Goal: Task Accomplishment & Management: Use online tool/utility

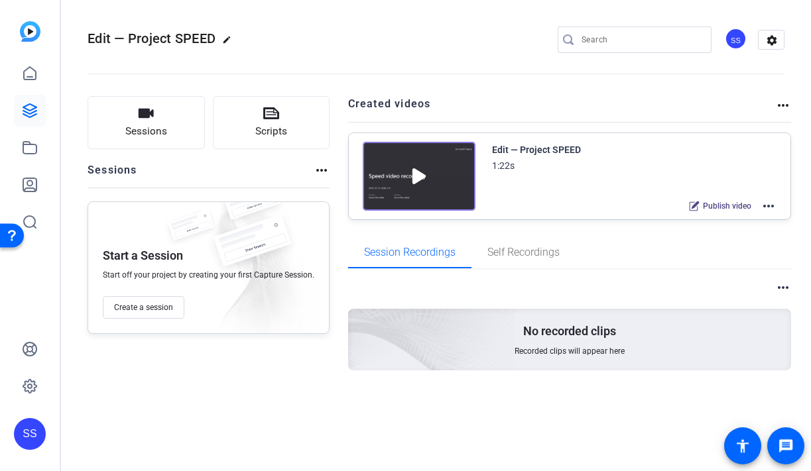
click at [38, 437] on div "SS" at bounding box center [30, 434] width 32 height 32
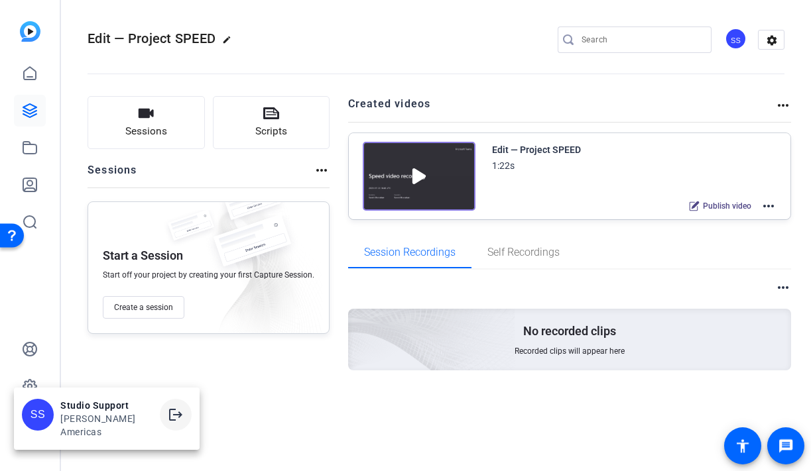
click at [168, 420] on mat-icon "logout" at bounding box center [176, 415] width 16 height 16
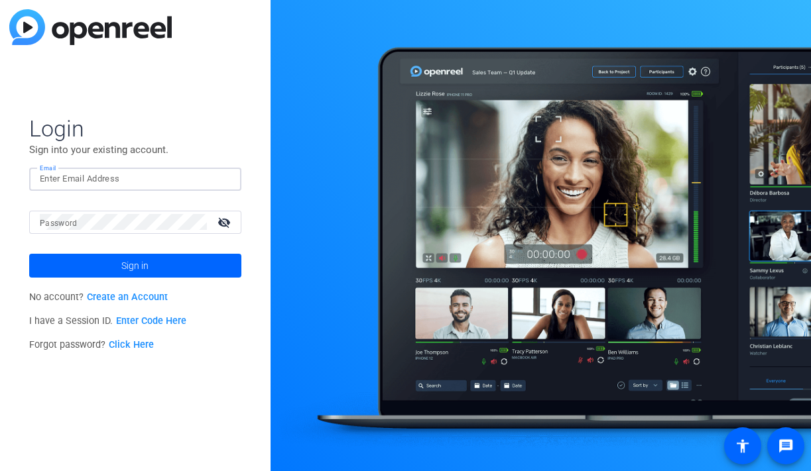
click at [189, 181] on input "Email" at bounding box center [135, 179] width 191 height 16
click at [230, 178] on div at bounding box center [223, 179] width 16 height 16
type input "[PERSON_NAME][EMAIL_ADDRESS][DOMAIN_NAME]"
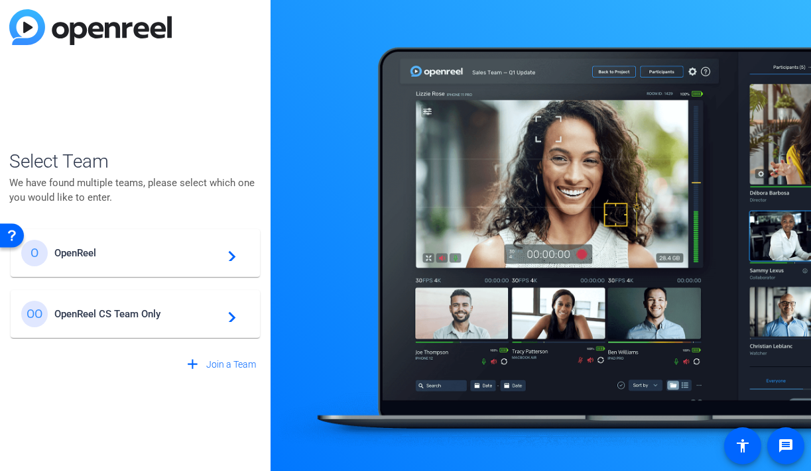
click at [162, 262] on div "O OpenReel navigate_next" at bounding box center [135, 253] width 228 height 27
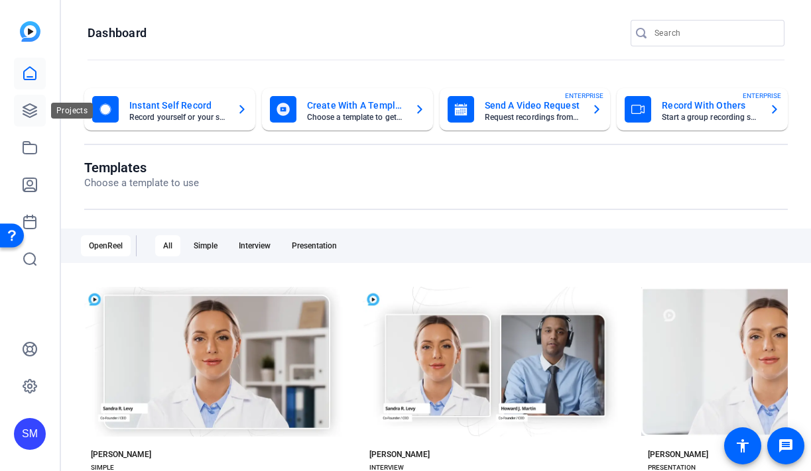
click at [35, 107] on icon at bounding box center [29, 110] width 13 height 13
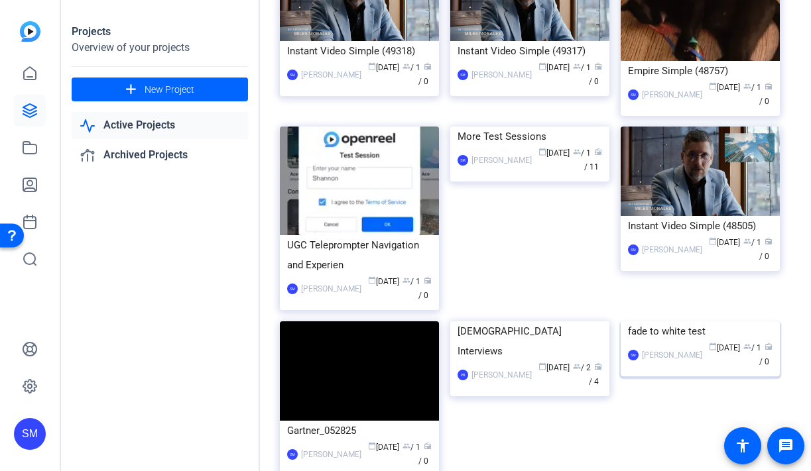
scroll to position [239, 0]
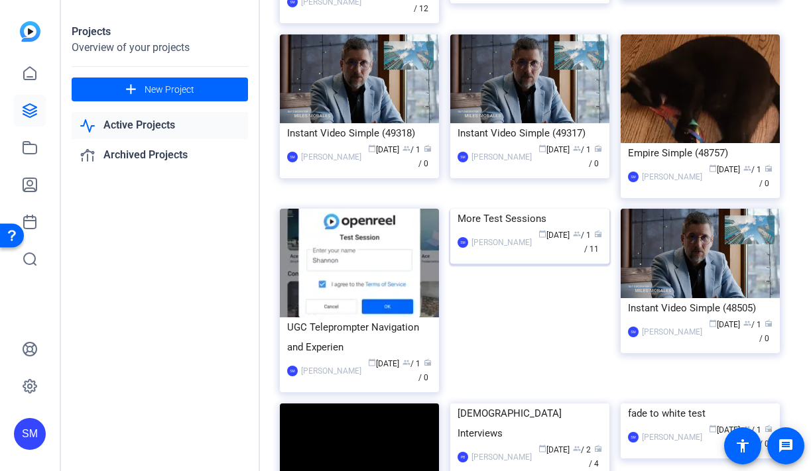
click at [518, 209] on img at bounding box center [529, 209] width 159 height 0
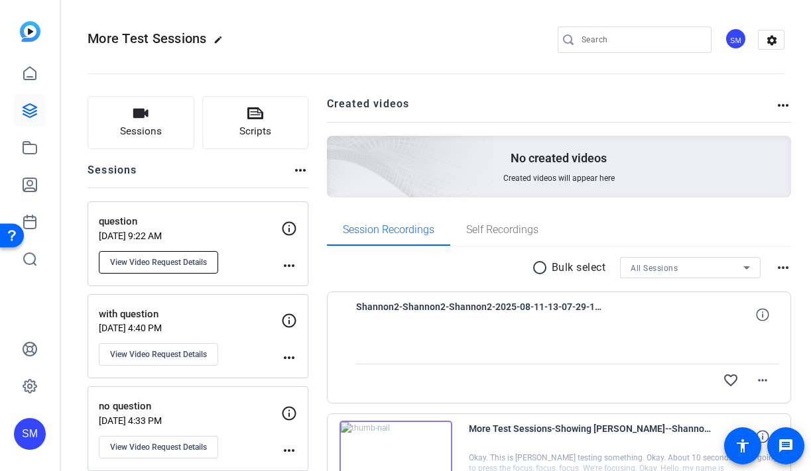
click at [195, 260] on span "View Video Request Details" at bounding box center [158, 262] width 97 height 11
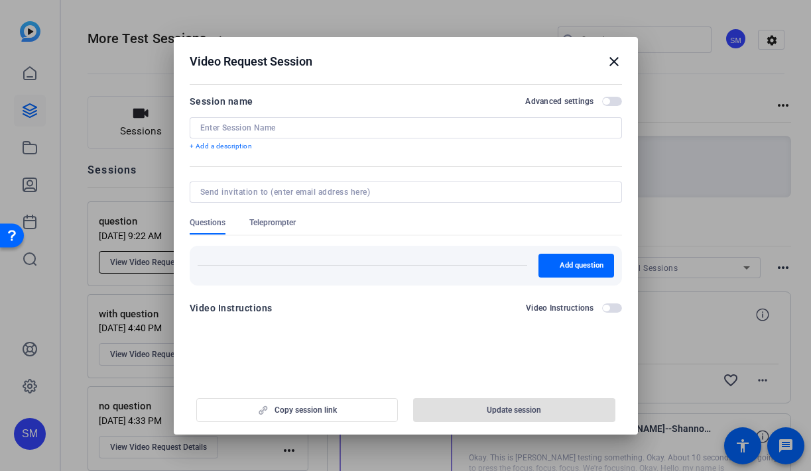
type input "question"
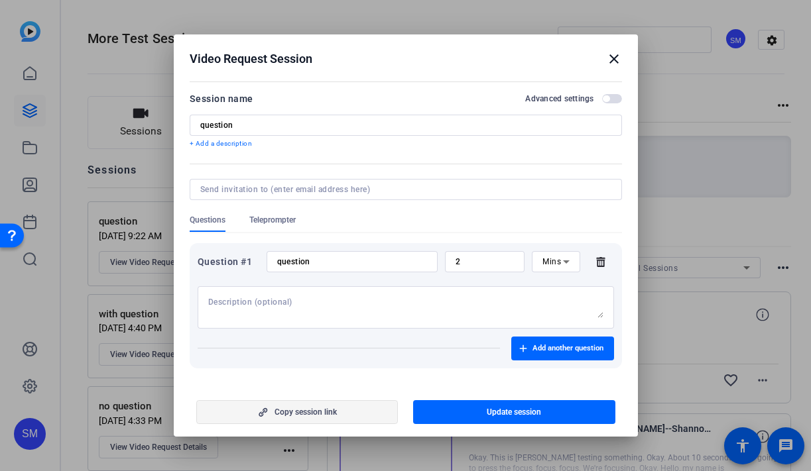
click at [325, 416] on span "Copy session link" at bounding box center [305, 412] width 62 height 11
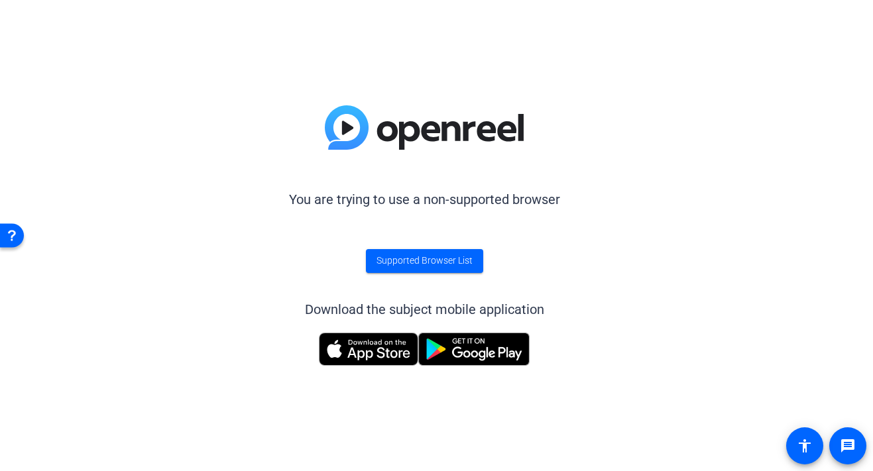
click at [375, 341] on img at bounding box center [368, 349] width 99 height 33
